Goal: Information Seeking & Learning: Check status

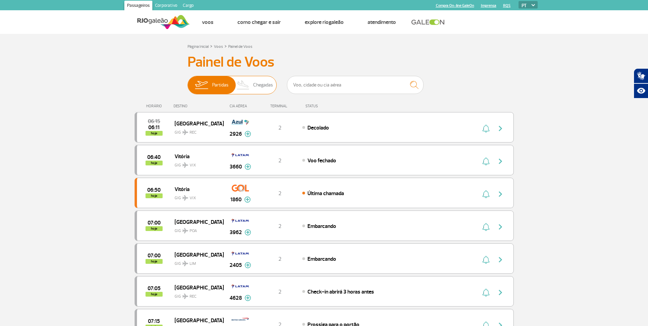
click at [249, 87] on img at bounding box center [243, 85] width 20 height 18
click at [187, 82] on input "Partidas Chegadas" at bounding box center [187, 82] width 0 height 0
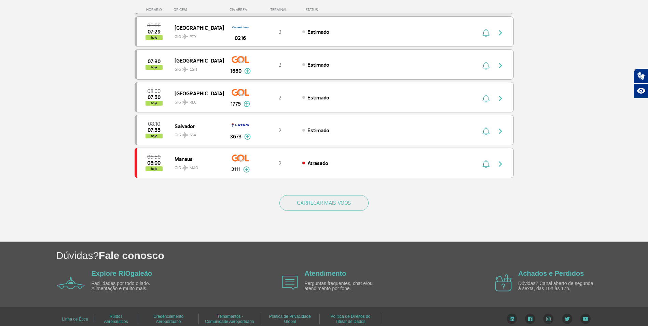
scroll to position [599, 0]
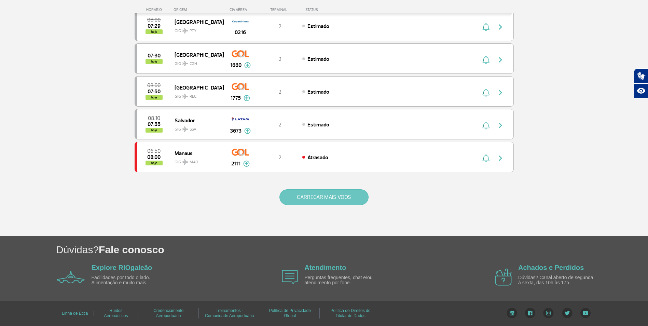
click at [358, 193] on button "CARREGAR MAIS VOOS" at bounding box center [323, 197] width 89 height 16
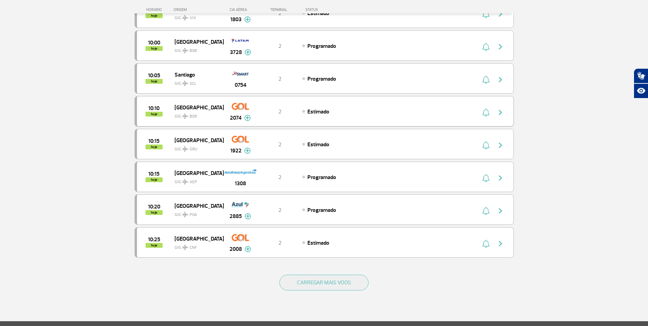
scroll to position [1255, 0]
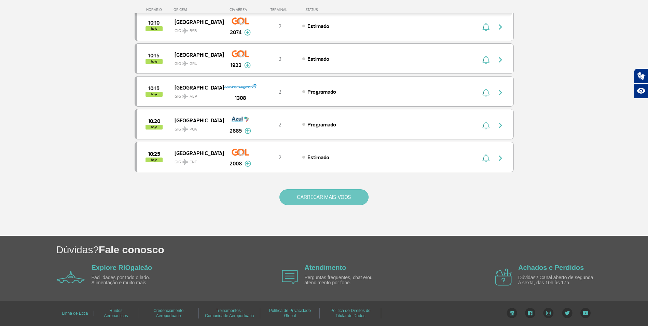
click at [359, 195] on button "CARREGAR MAIS VOOS" at bounding box center [323, 197] width 89 height 16
click at [361, 199] on button "CARREGAR MAIS VOOS" at bounding box center [323, 197] width 89 height 16
click at [359, 194] on button "CARREGAR MAIS VOOS" at bounding box center [323, 197] width 89 height 16
click at [356, 189] on button "CARREGAR MAIS VOOS" at bounding box center [323, 197] width 89 height 16
click at [355, 193] on button "CARREGAR MAIS VOOS" at bounding box center [323, 197] width 89 height 16
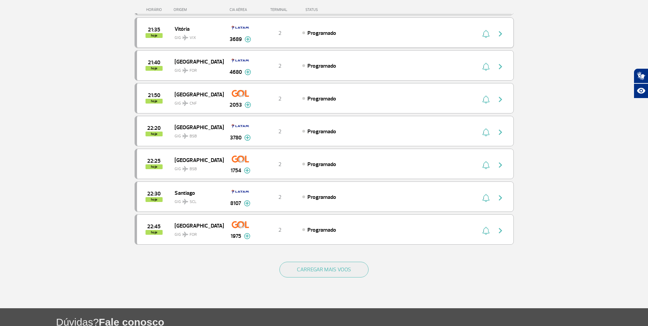
scroll to position [4527, 0]
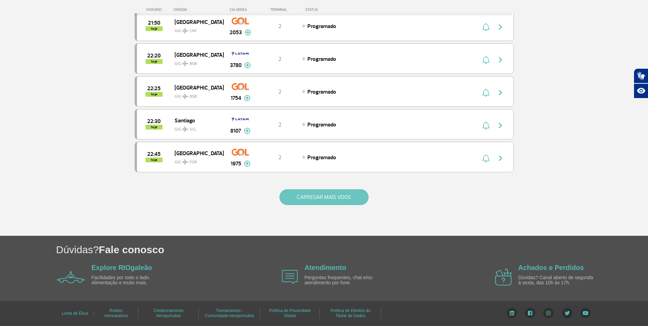
click at [353, 193] on button "CARREGAR MAIS VOOS" at bounding box center [323, 197] width 89 height 16
